Goal: Information Seeking & Learning: Learn about a topic

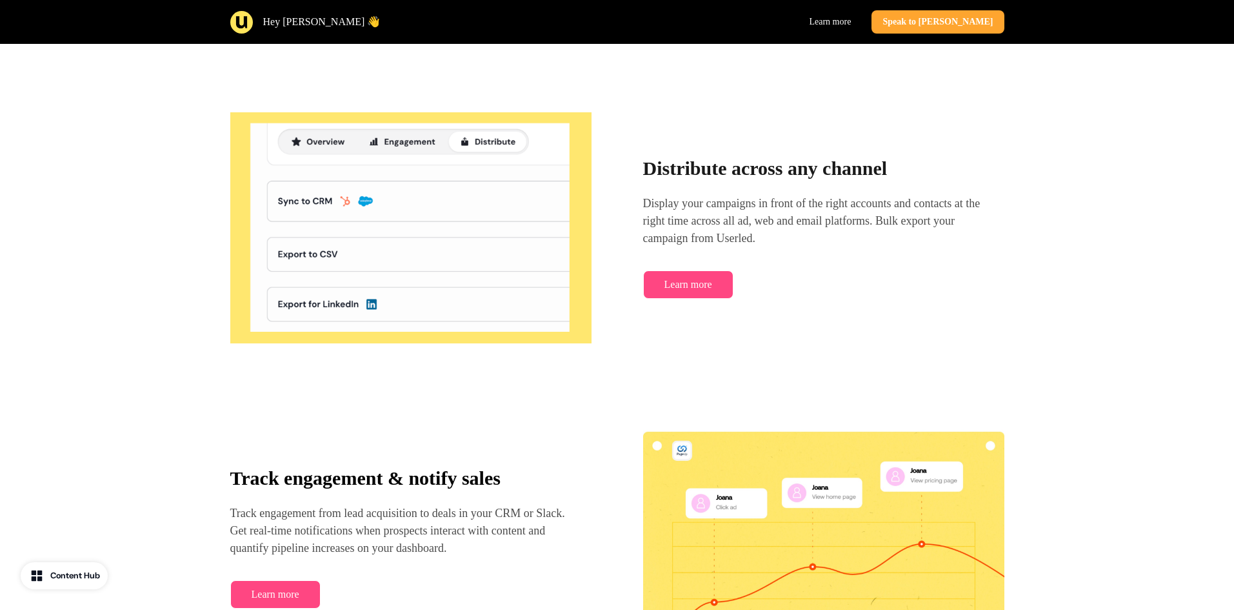
scroll to position [2065, 0]
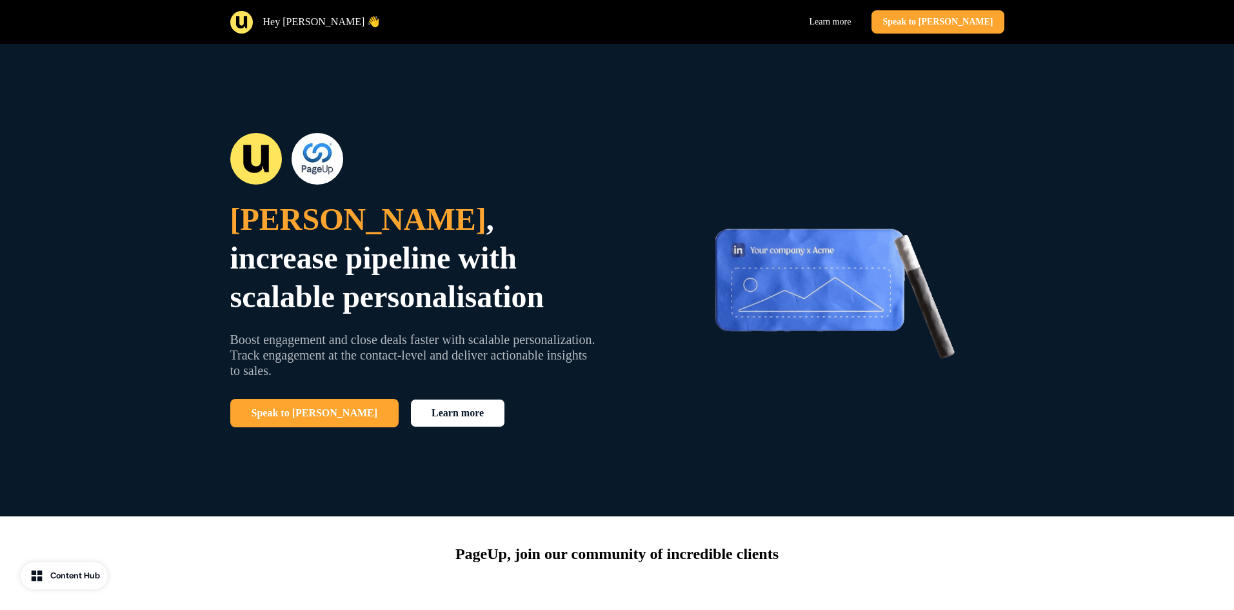
click at [554, 305] on p "[PERSON_NAME] , increase pipeline with scalable personalisation" at bounding box center [414, 258] width 369 height 116
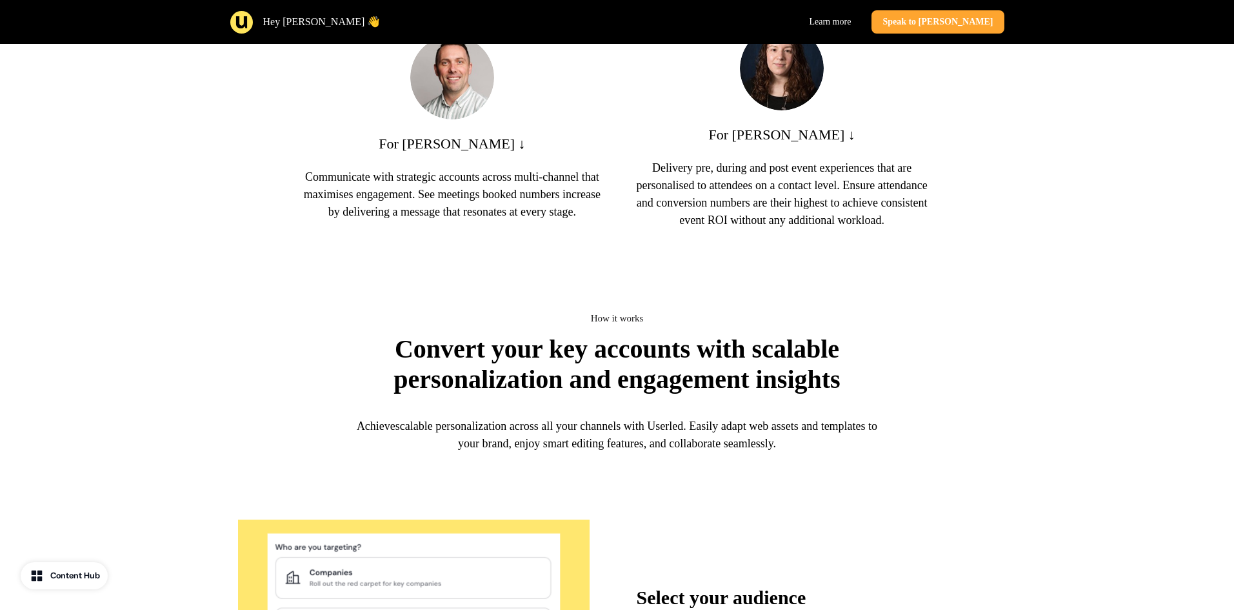
scroll to position [1097, 0]
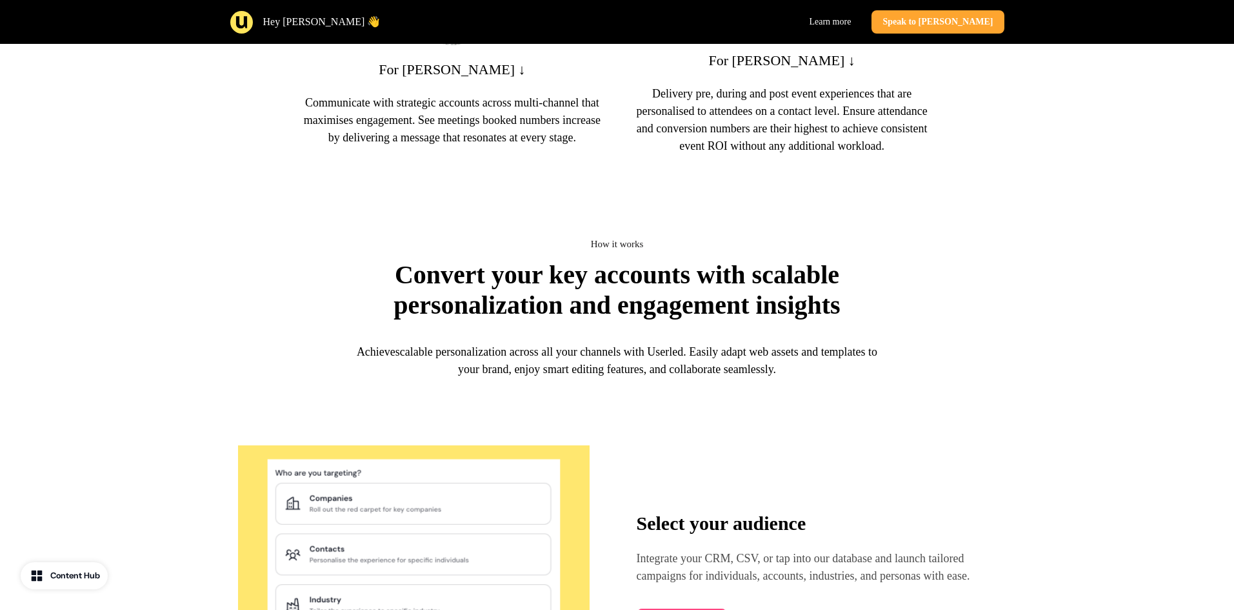
click at [520, 312] on p "Convert your key accounts with scalable personalization and engagement insights" at bounding box center [617, 289] width 516 height 61
click at [658, 370] on div "Achieve scalable personalization across all your channels with Userled . Easily…" at bounding box center [618, 361] width 542 height 66
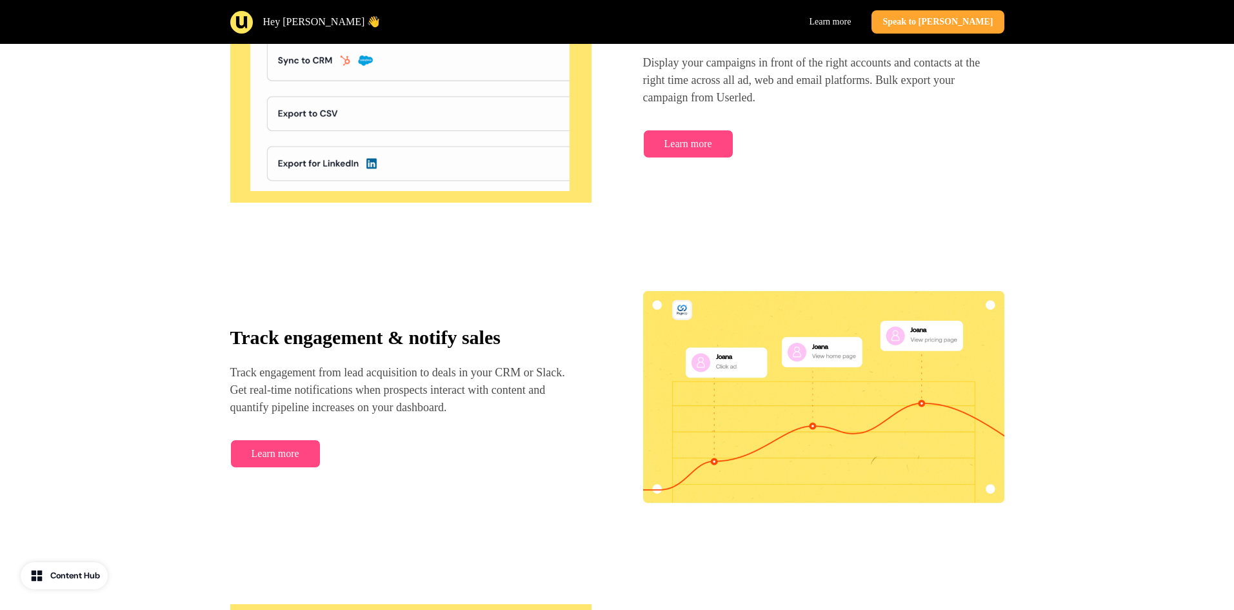
scroll to position [1881, 0]
